Goal: Information Seeking & Learning: Learn about a topic

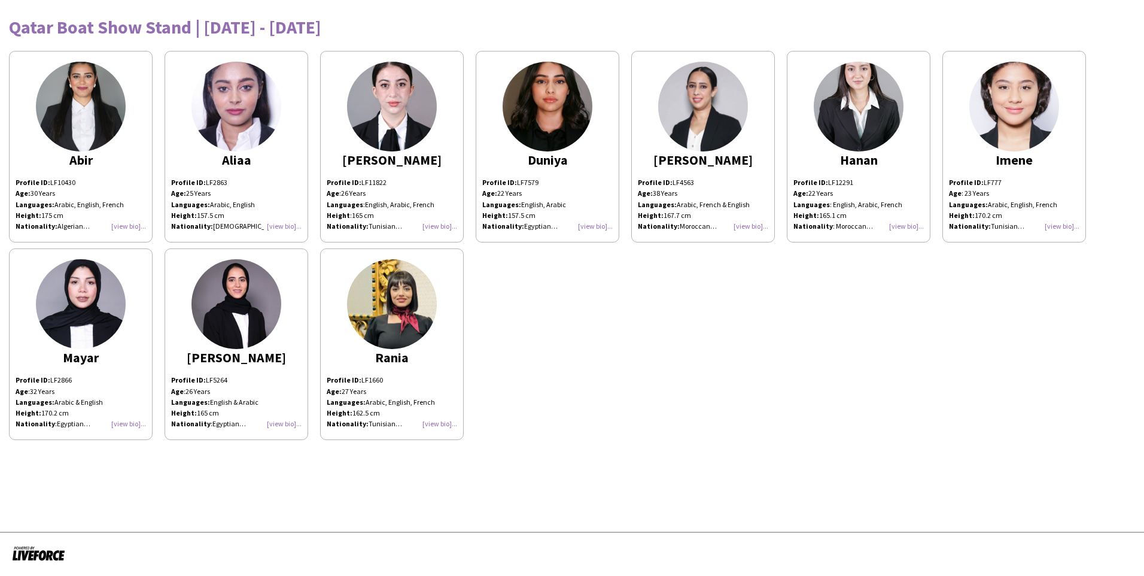
click at [444, 424] on div "Profile ID: LF1660 Age: 27 Years Languages: Arabic, English, French Height: 162…" at bounding box center [392, 402] width 130 height 54
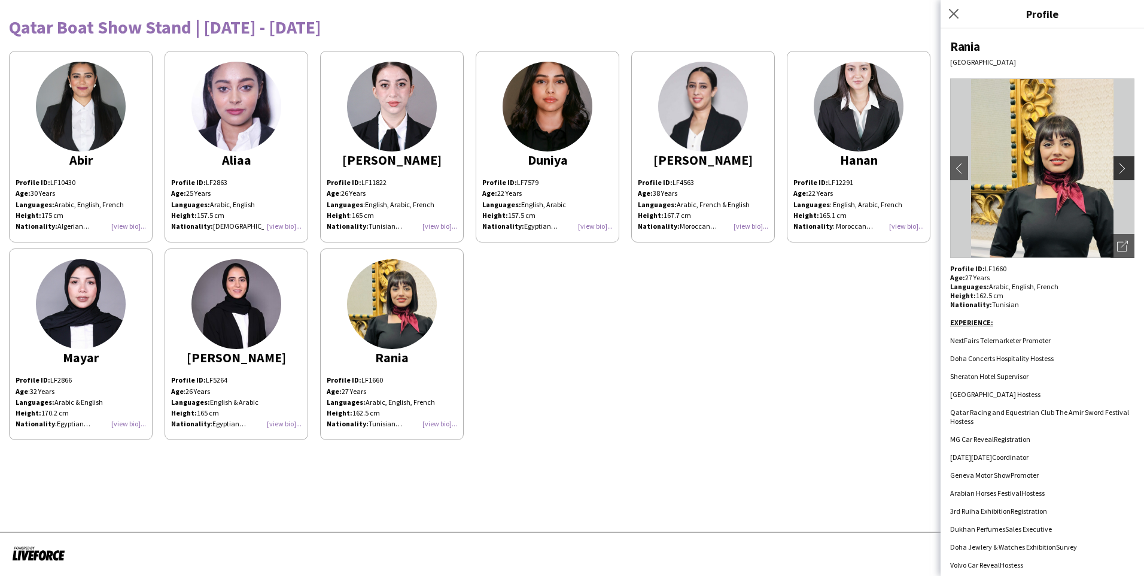
click at [1118, 172] on app-icon "chevron-right" at bounding box center [1125, 168] width 17 height 11
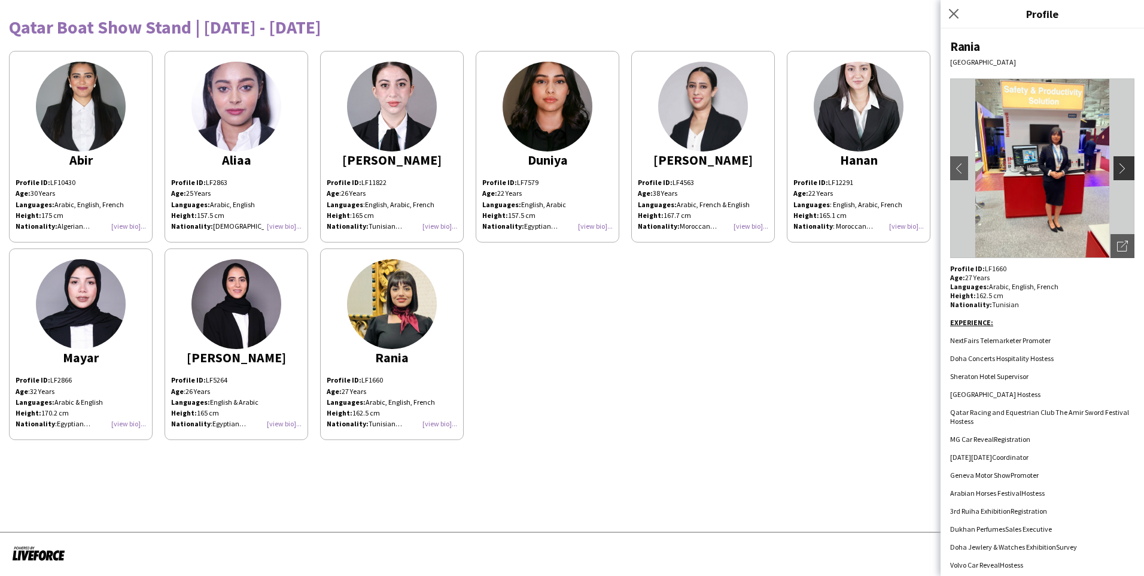
click at [1117, 165] on app-icon "chevron-right" at bounding box center [1125, 168] width 17 height 11
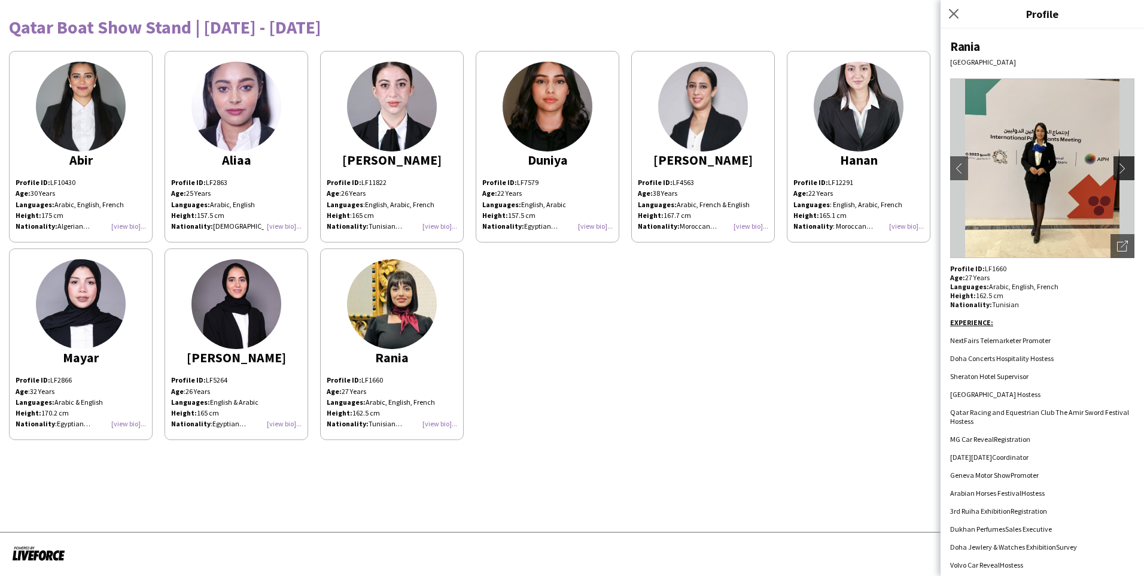
click at [1117, 168] on app-icon "chevron-right" at bounding box center [1125, 168] width 17 height 11
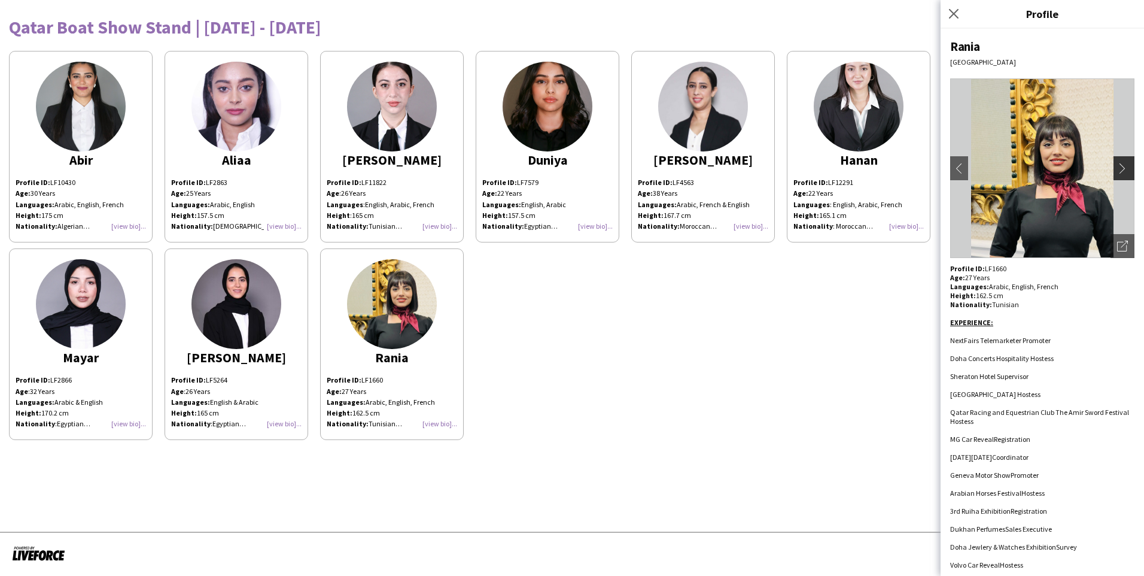
click at [1117, 168] on app-icon "chevron-right" at bounding box center [1125, 168] width 17 height 11
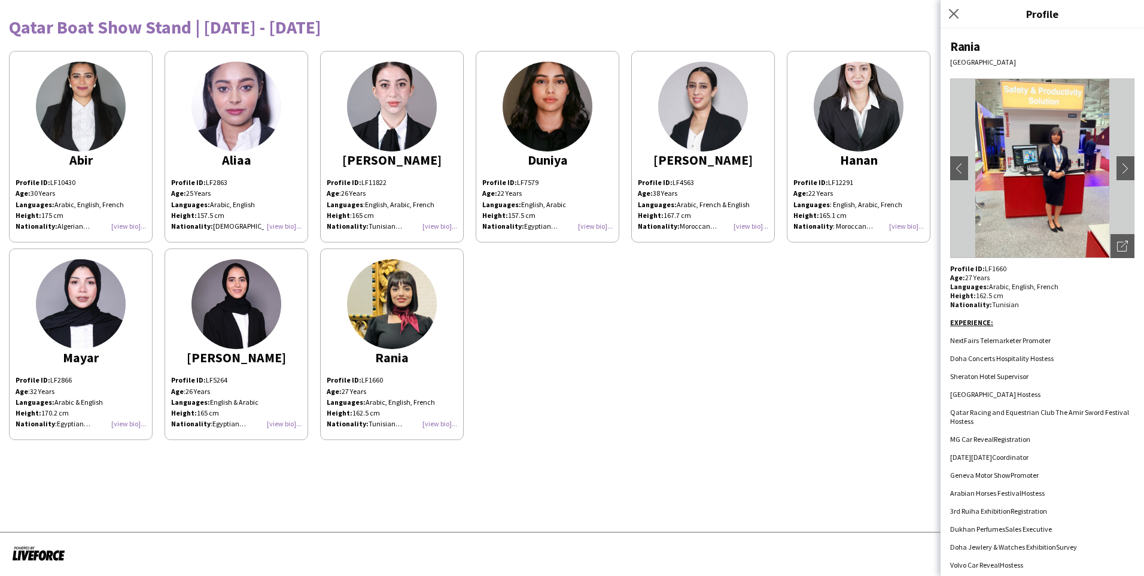
click at [734, 315] on div "Abir Profile ID: LF10430 Age: 30 Years Languages: Arabic, English, French Heigh…" at bounding box center [572, 242] width 1126 height 395
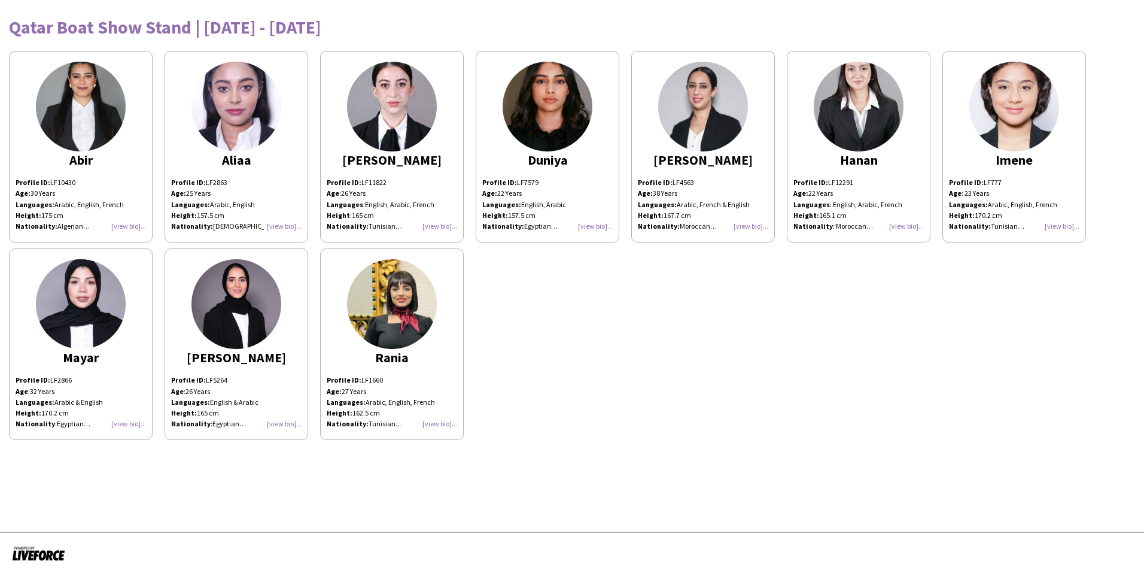
click at [592, 223] on div "Profile ID: LF7579 Age: 22 Years Languages: English, Arabic Height: 157.5 cm Na…" at bounding box center [547, 204] width 130 height 54
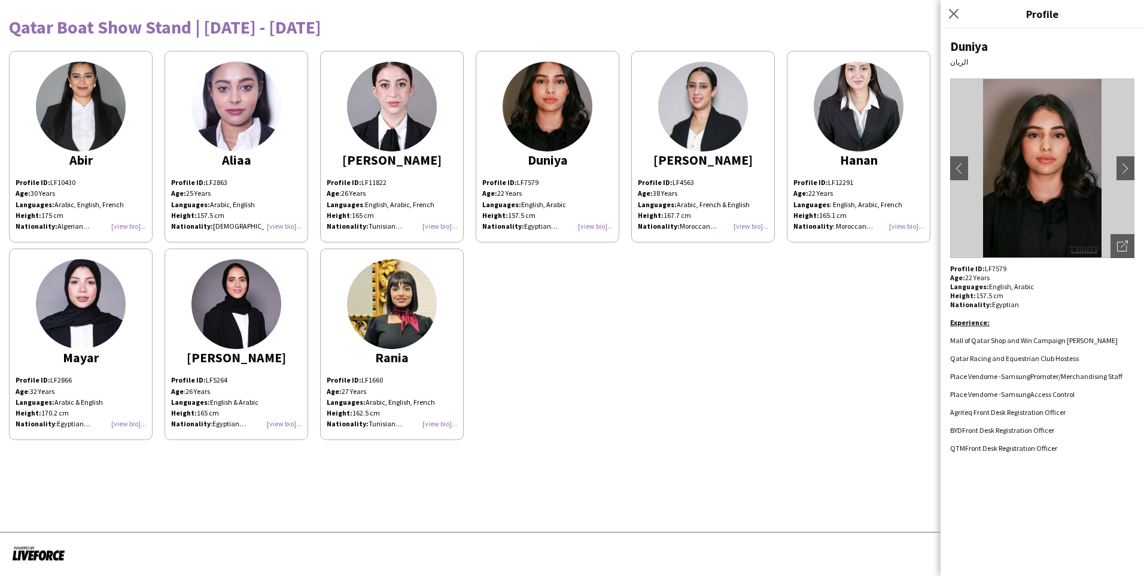
click at [835, 438] on div "Abir Profile ID: LF10430 Age: 30 Years Languages: Arabic, English, French Heigh…" at bounding box center [572, 242] width 1126 height 395
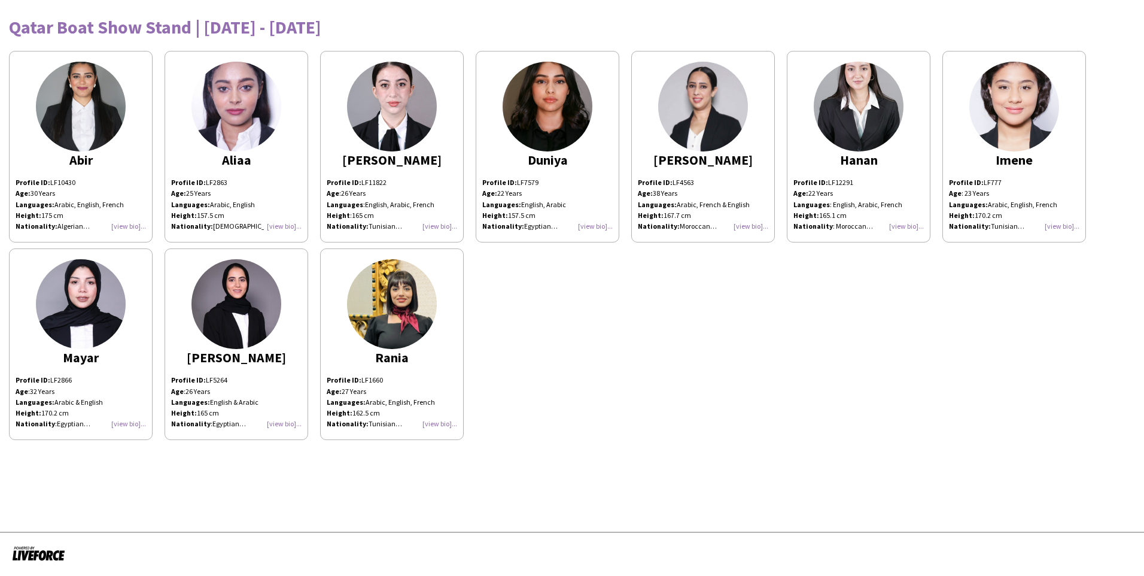
click at [1059, 225] on div "Profile ID: LF777 Age : 23 Years Languages: Arabic, English, French Height: 170…" at bounding box center [1014, 204] width 130 height 54
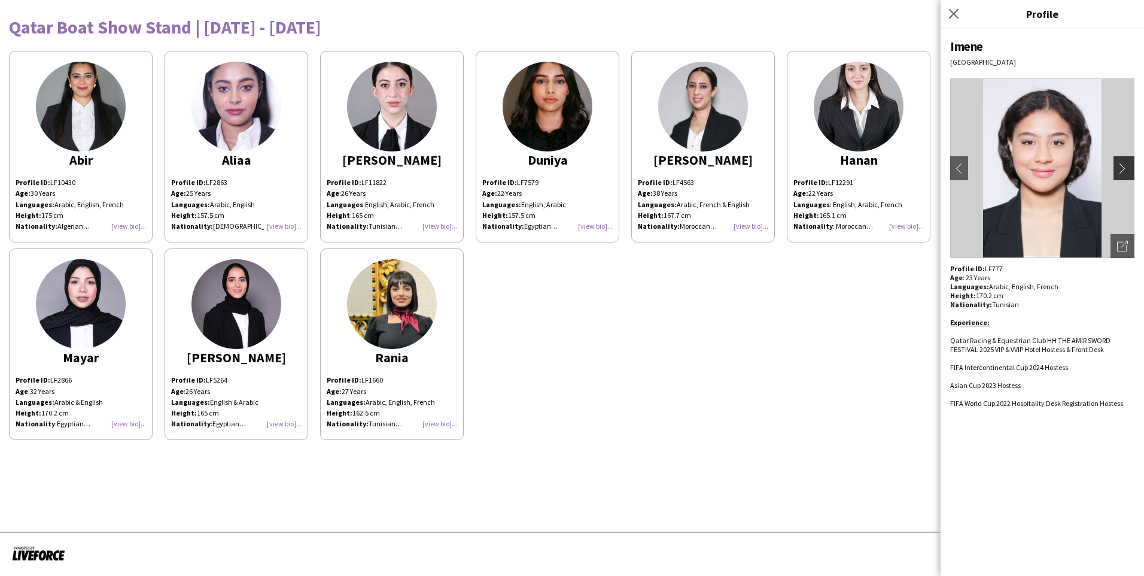
click at [1123, 165] on app-icon "chevron-right" at bounding box center [1125, 168] width 17 height 11
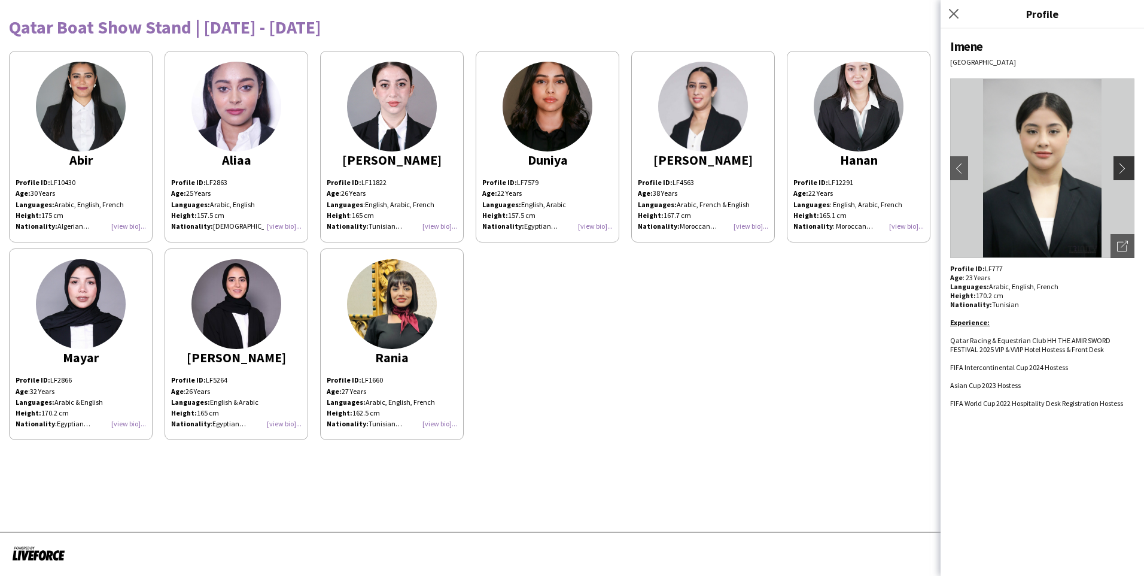
click at [1123, 165] on app-icon "chevron-right" at bounding box center [1125, 168] width 17 height 11
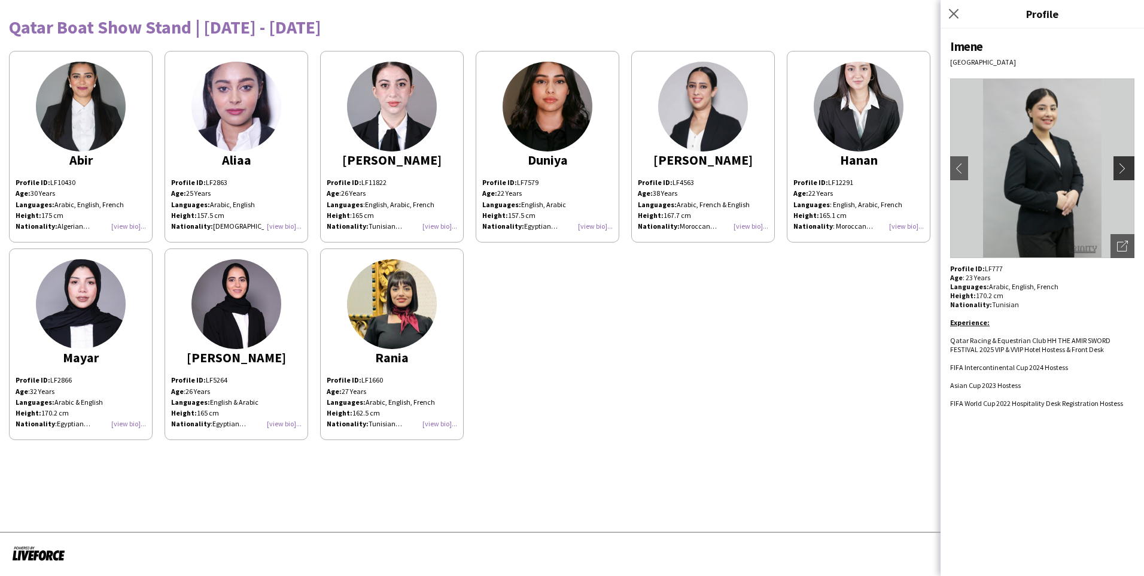
click at [1123, 165] on app-icon "chevron-right" at bounding box center [1125, 168] width 17 height 11
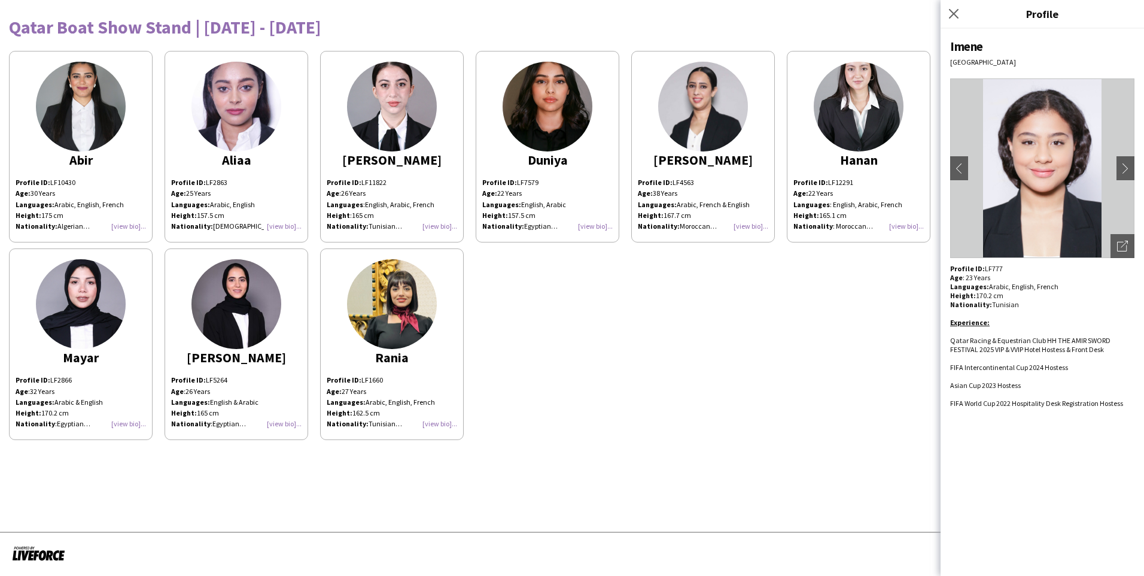
click at [723, 367] on div "Abir Profile ID: LF10430 Age: 30 Years Languages: Arabic, English, French Heigh…" at bounding box center [572, 242] width 1126 height 395
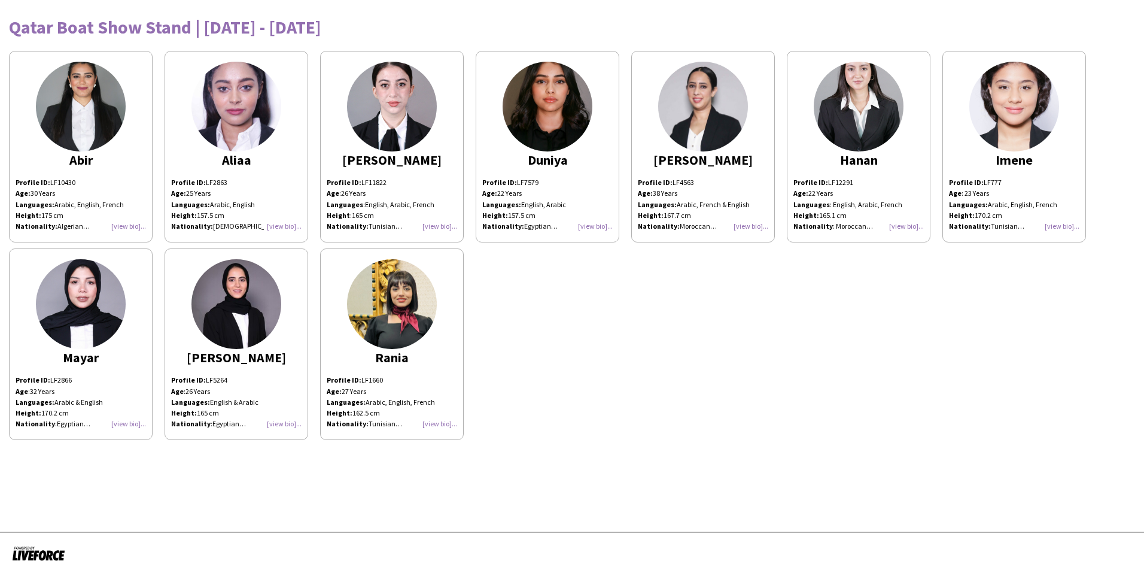
click at [901, 224] on div "Profile ID: LF12291 Age: 22 Years Languages : English, Arabic, French Height: 1…" at bounding box center [859, 204] width 130 height 54
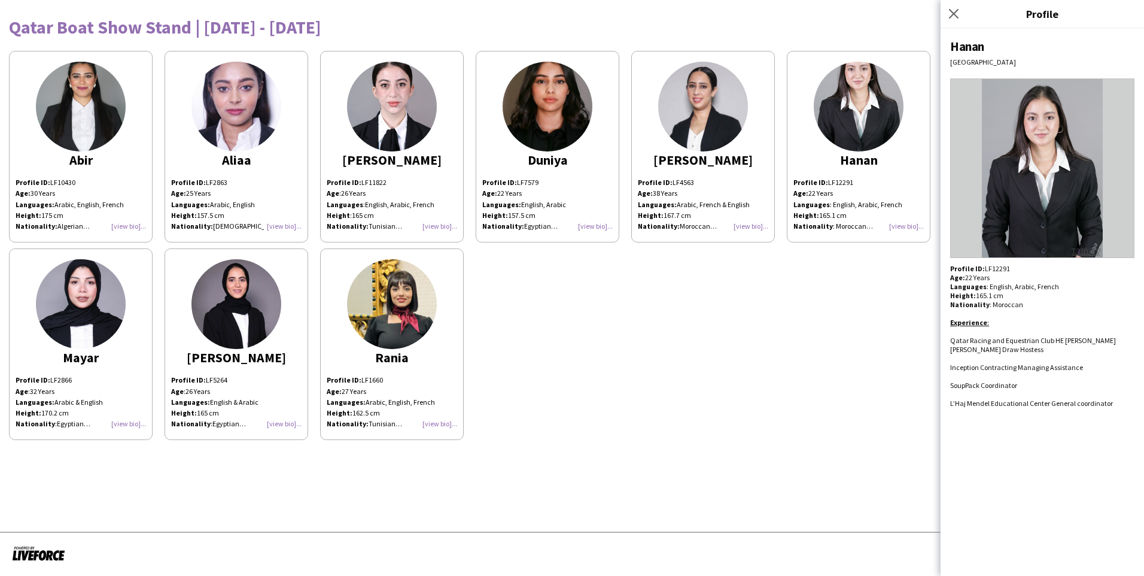
click at [578, 382] on div "Abir Profile ID: LF10430 Age: 30 Years Languages: Arabic, English, French Heigh…" at bounding box center [572, 242] width 1126 height 395
